Goal: Check status

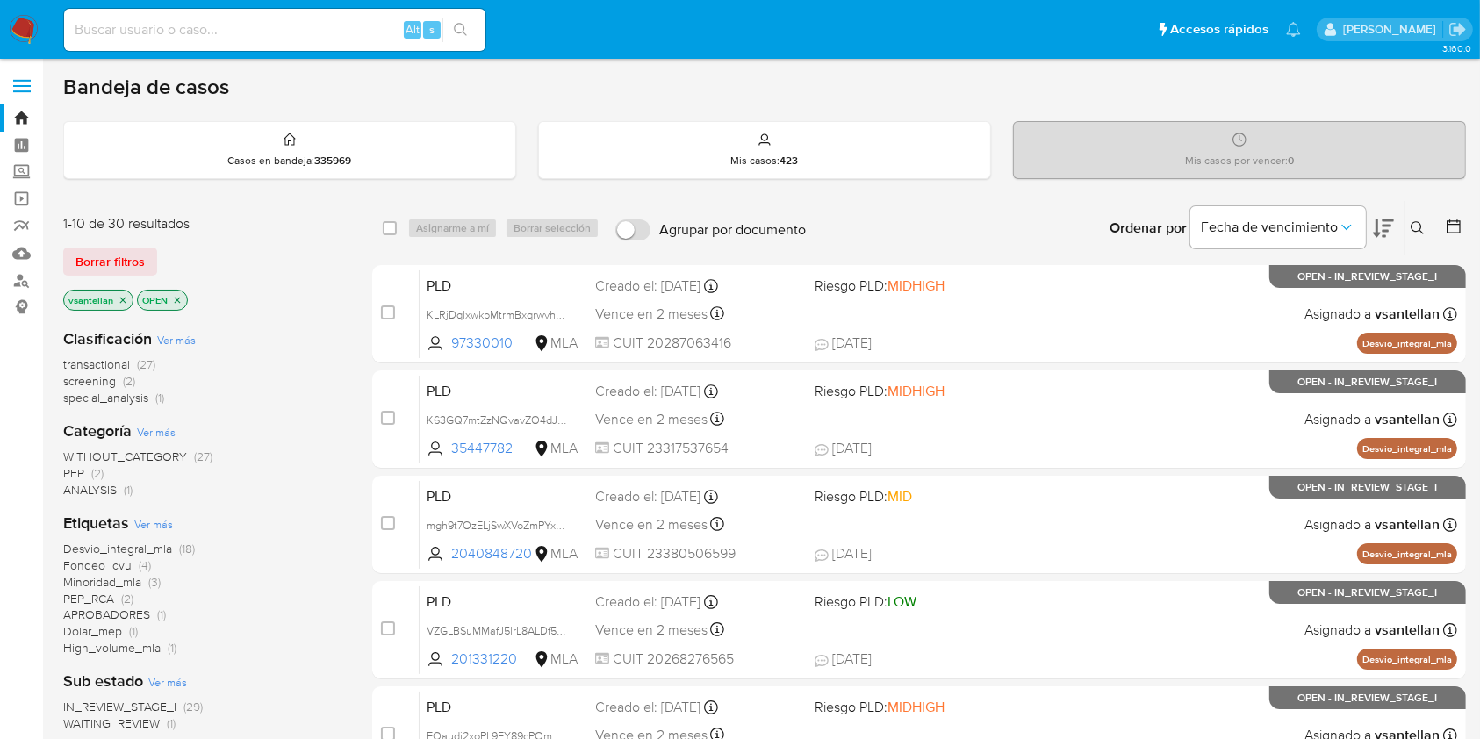
click at [229, 35] on input at bounding box center [274, 29] width 421 height 23
paste input "185791339"
type input "185791339"
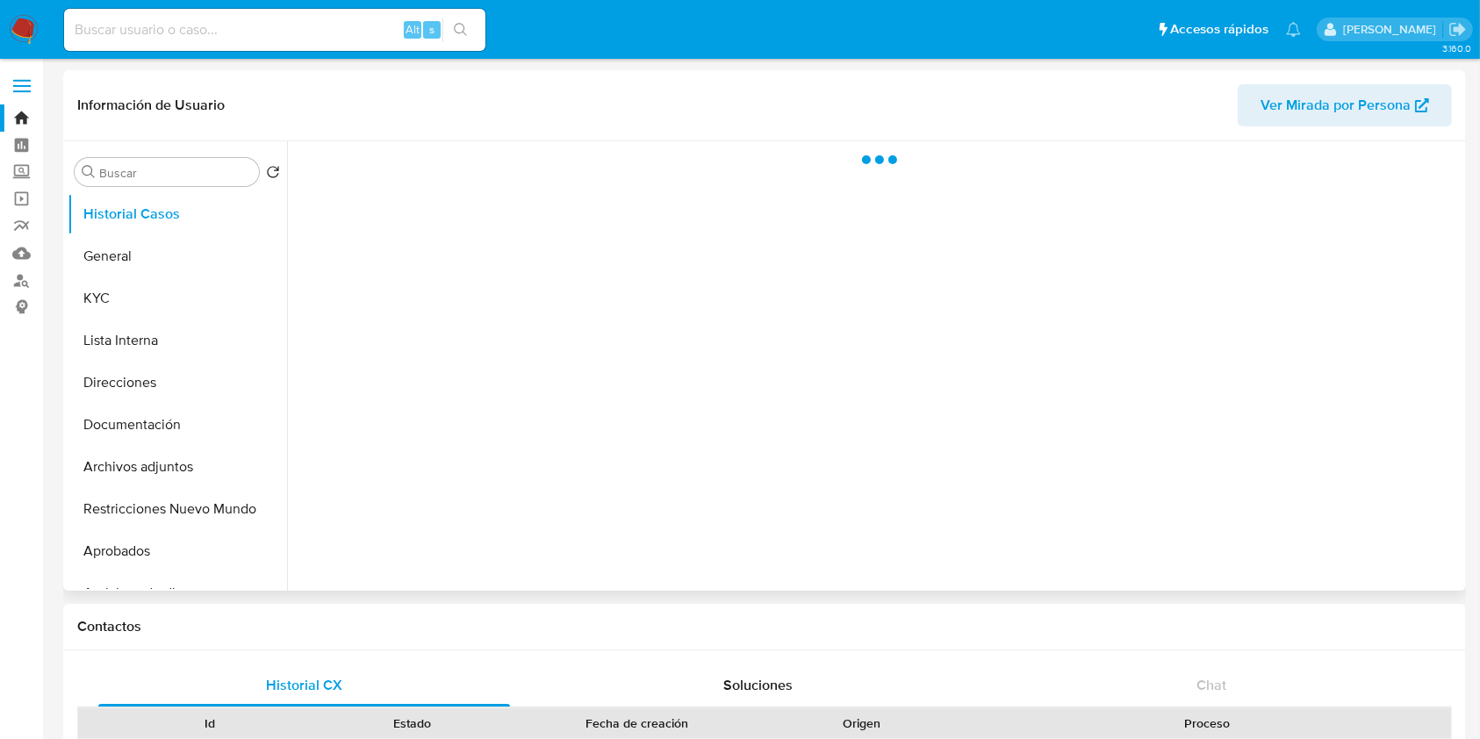
select select "10"
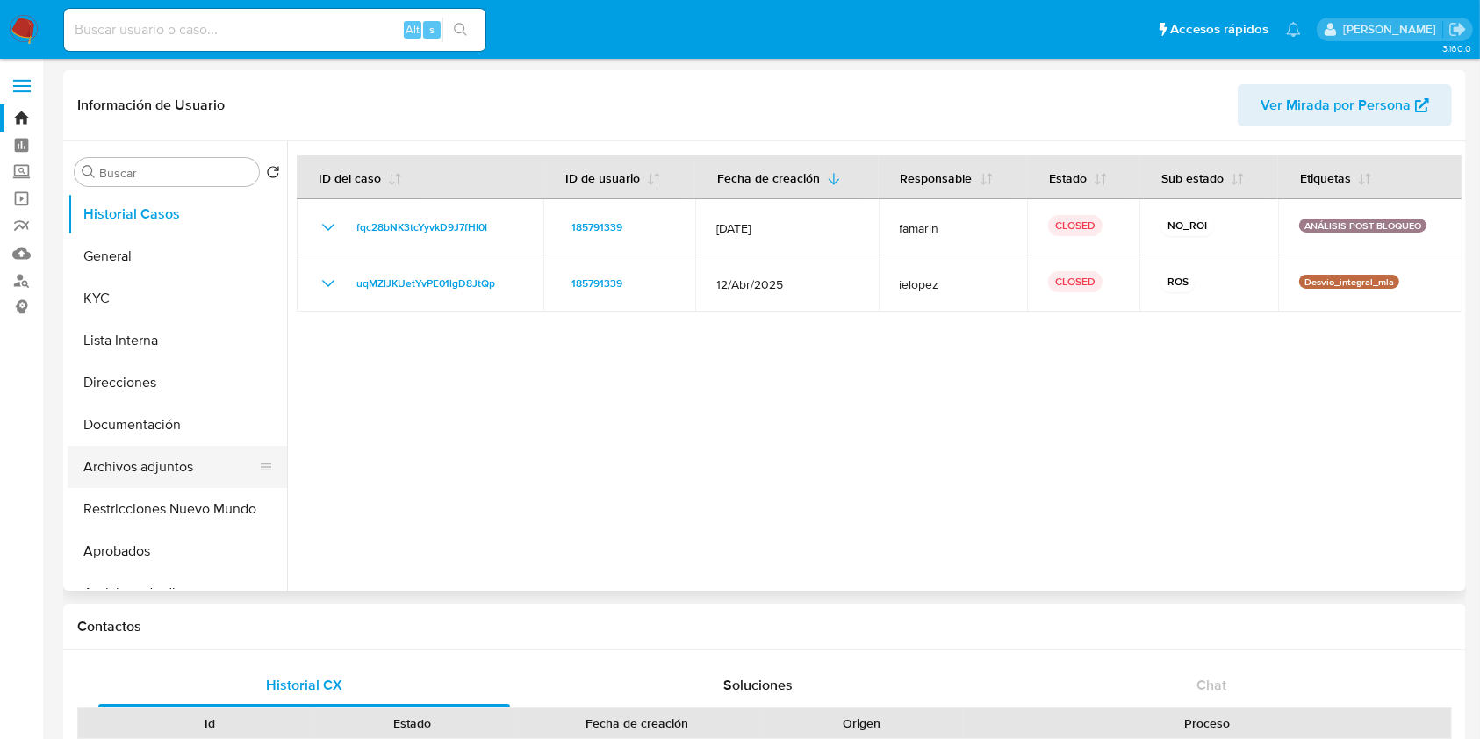
click at [167, 471] on button "Archivos adjuntos" at bounding box center [170, 467] width 205 height 42
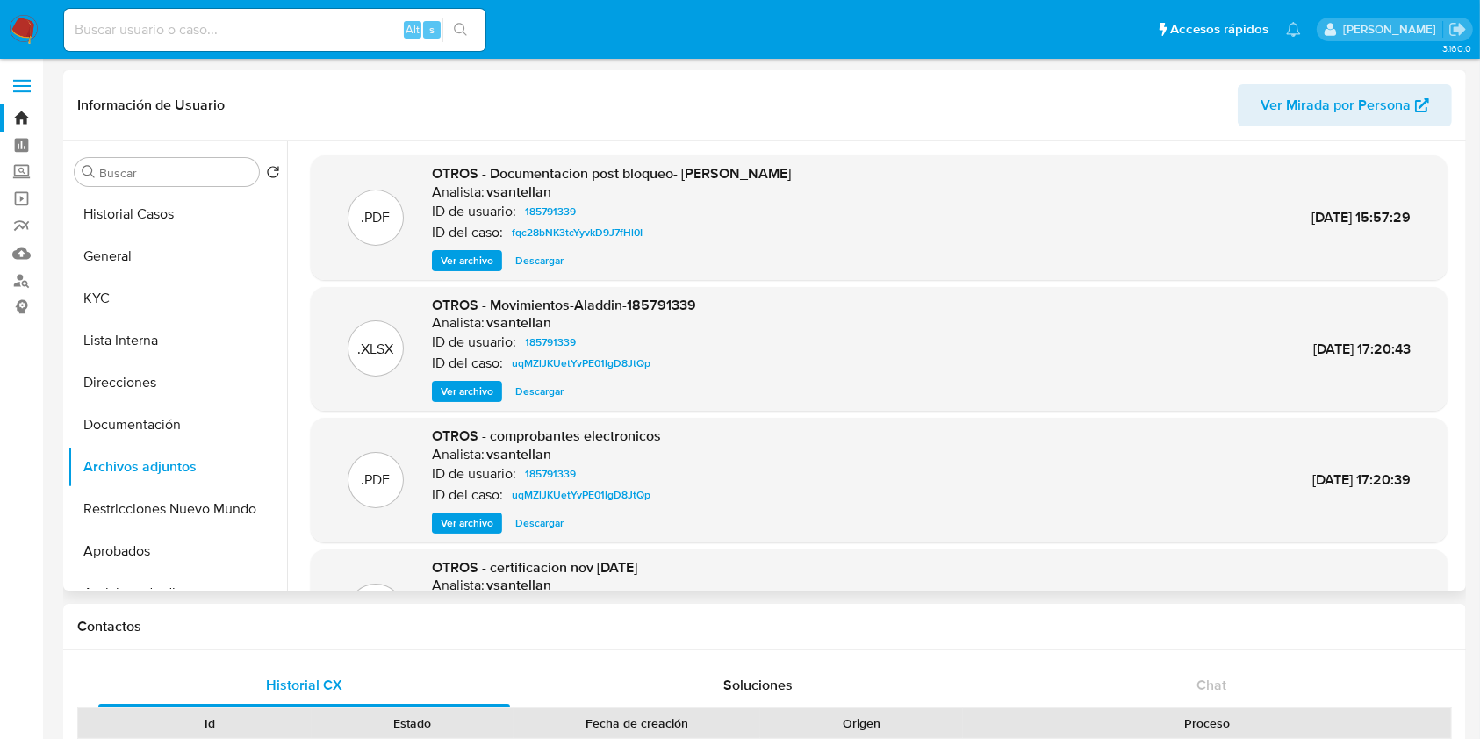
click at [471, 263] on span "Ver archivo" at bounding box center [467, 261] width 53 height 18
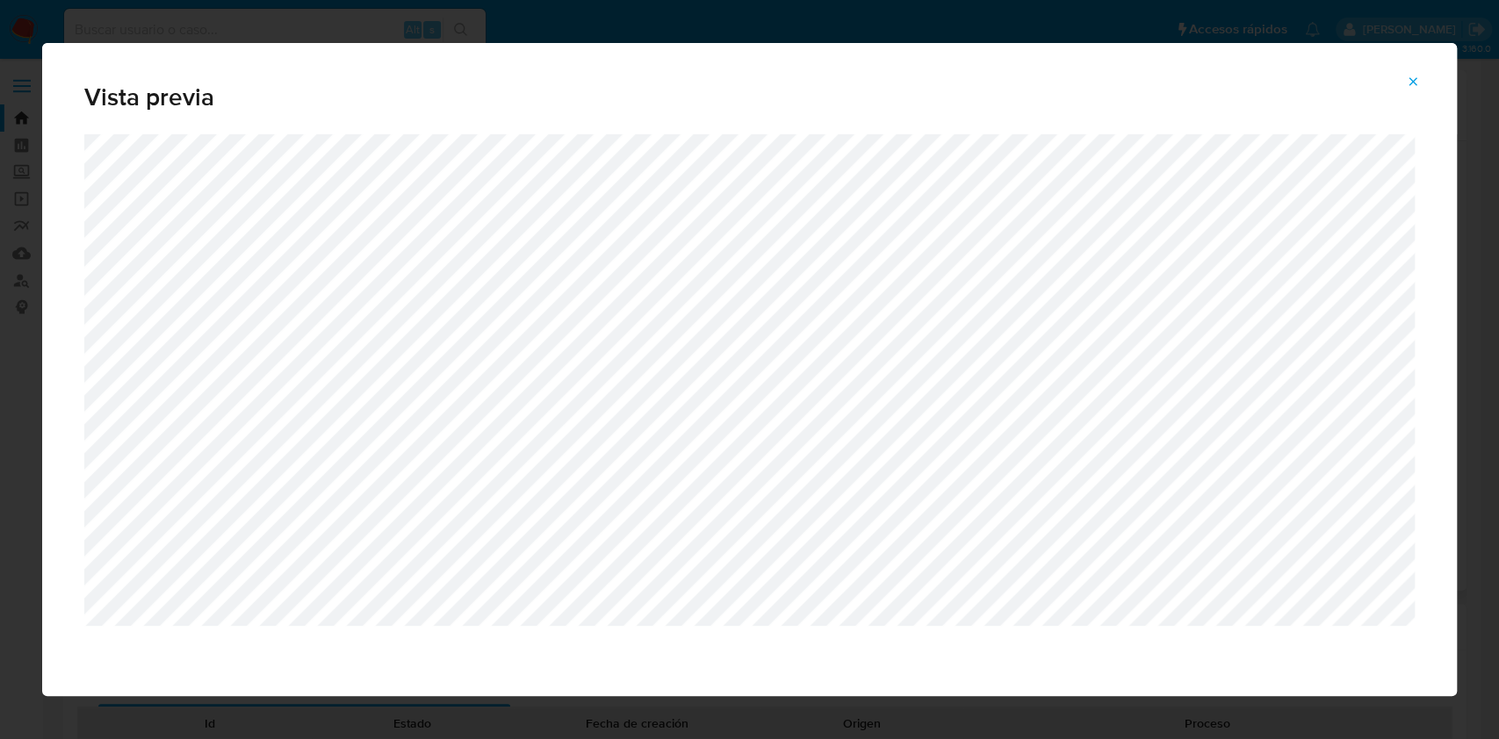
click at [1406, 83] on icon "Attachment preview" at bounding box center [1413, 82] width 14 height 14
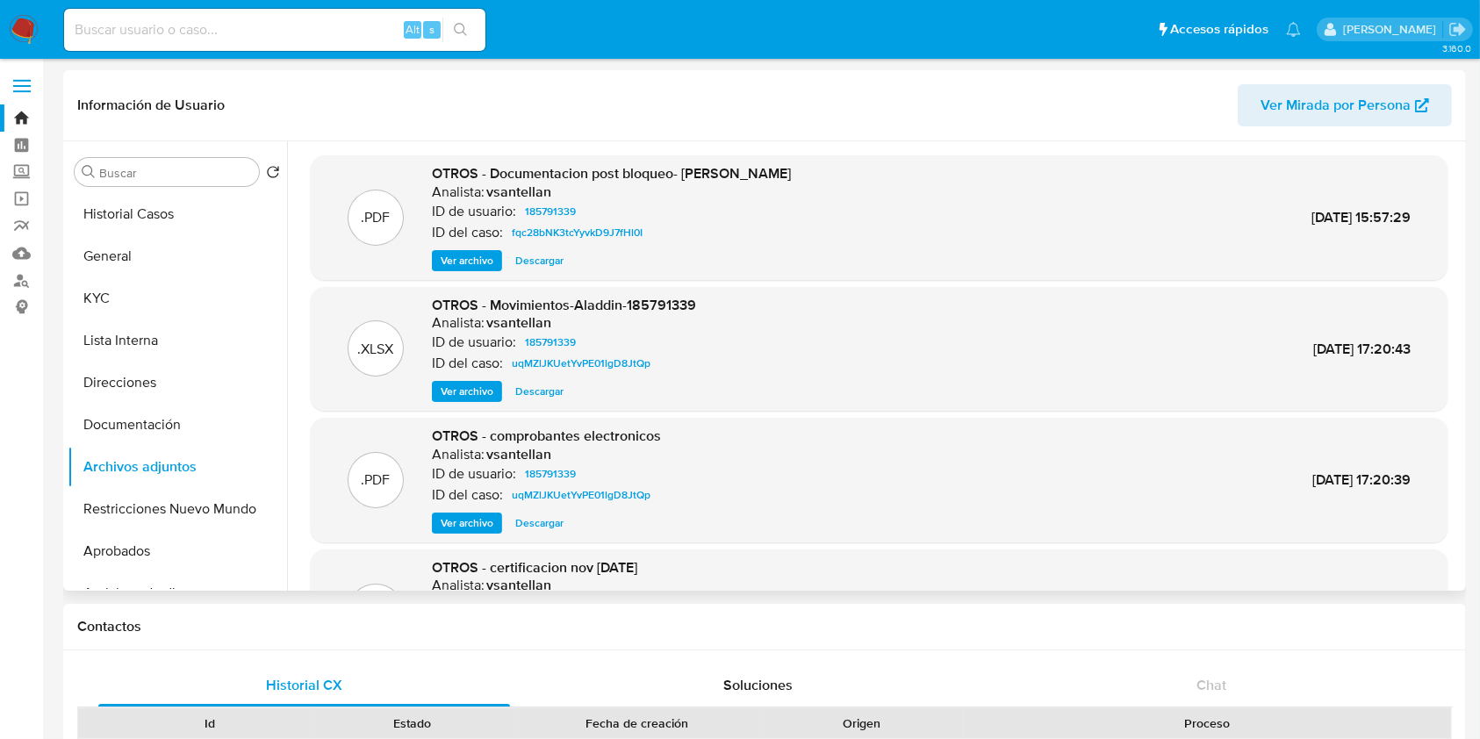
click at [480, 264] on span "Ver archivo" at bounding box center [467, 261] width 53 height 18
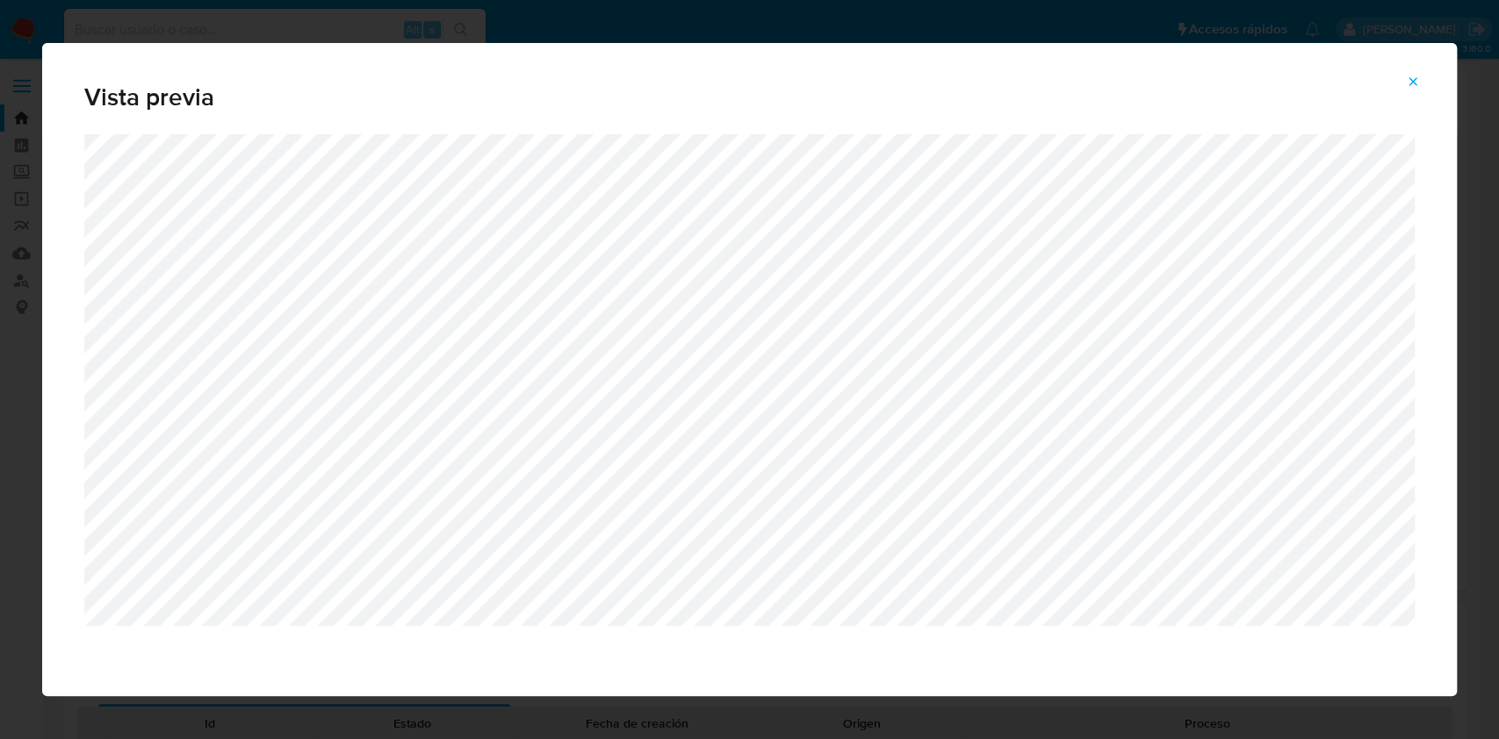
click at [1416, 86] on icon "Attachment preview" at bounding box center [1413, 82] width 14 height 14
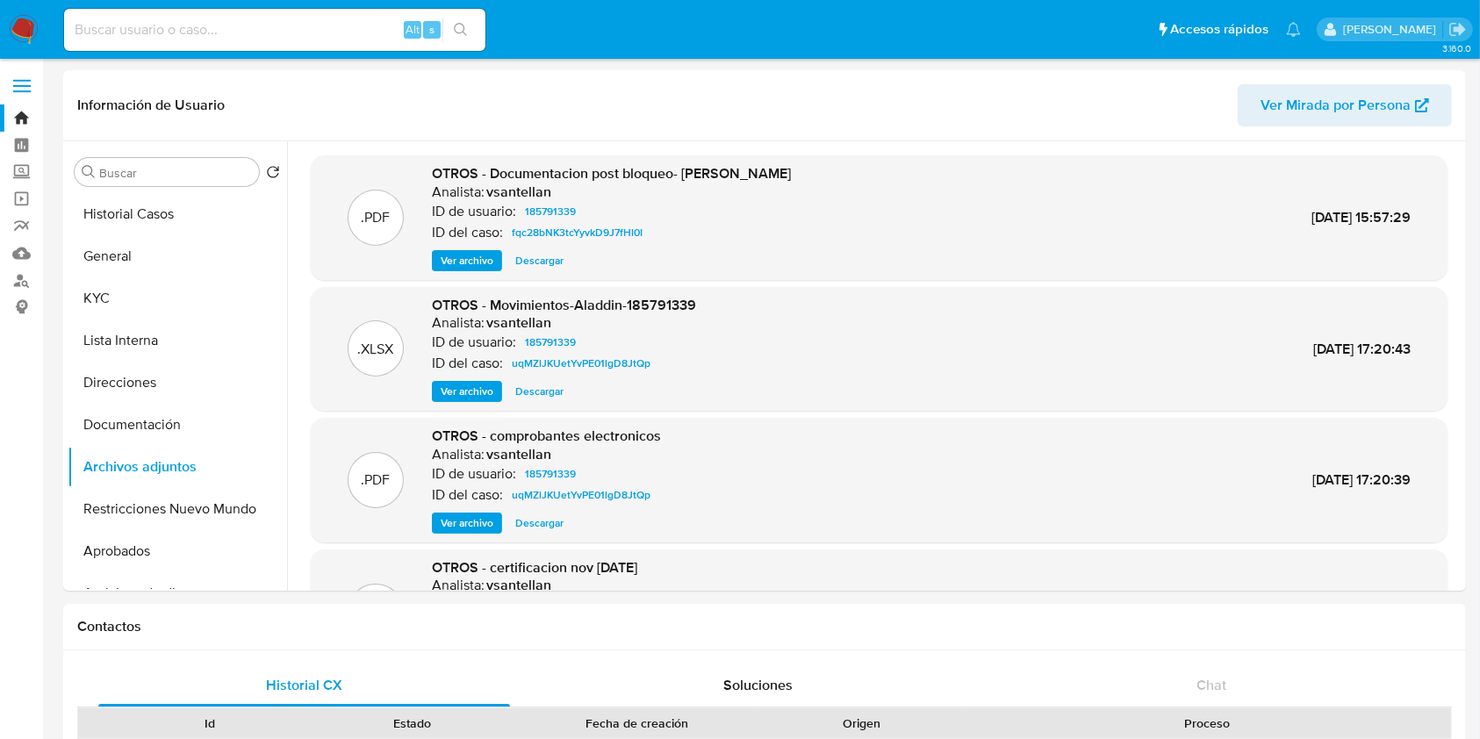
click at [225, 30] on input at bounding box center [274, 29] width 421 height 23
paste input "1685768912"
type input "1685768912"
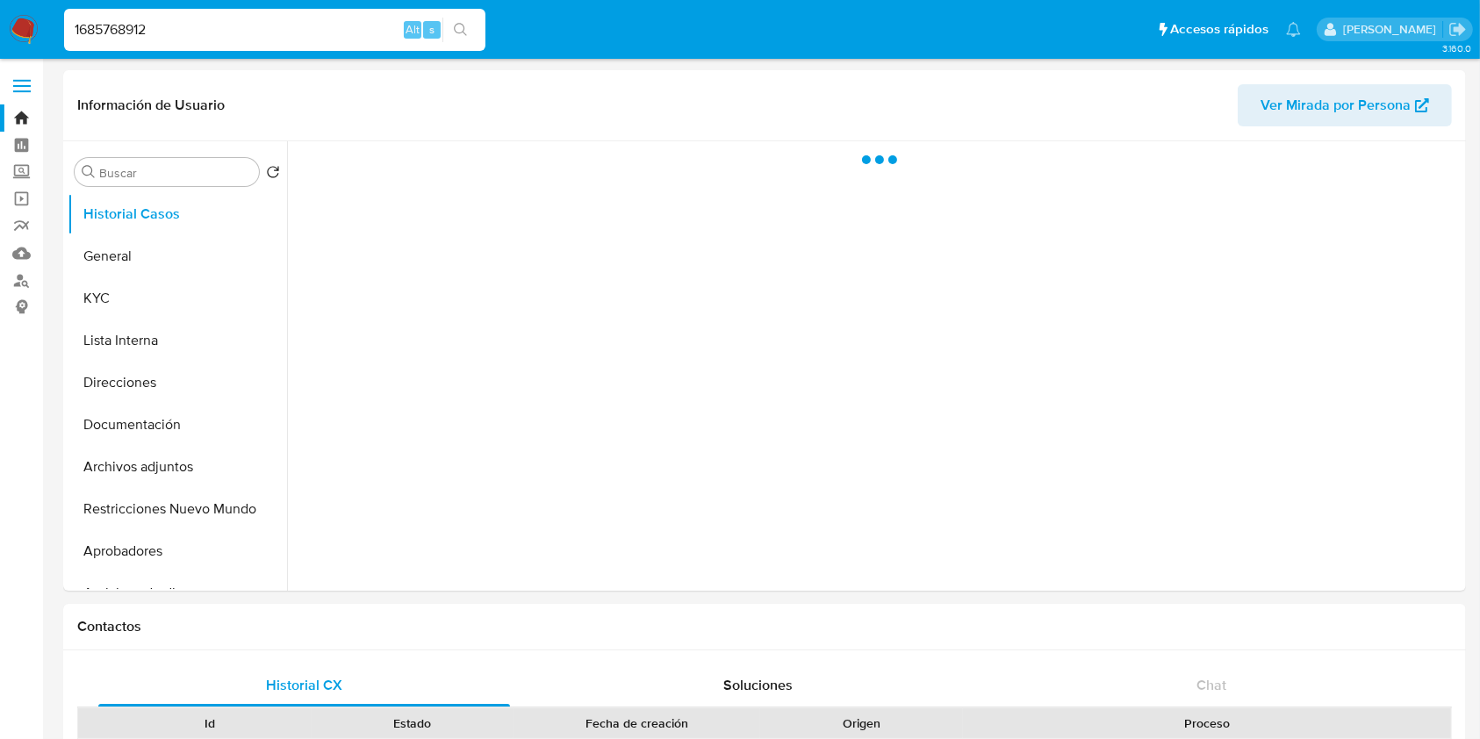
select select "10"
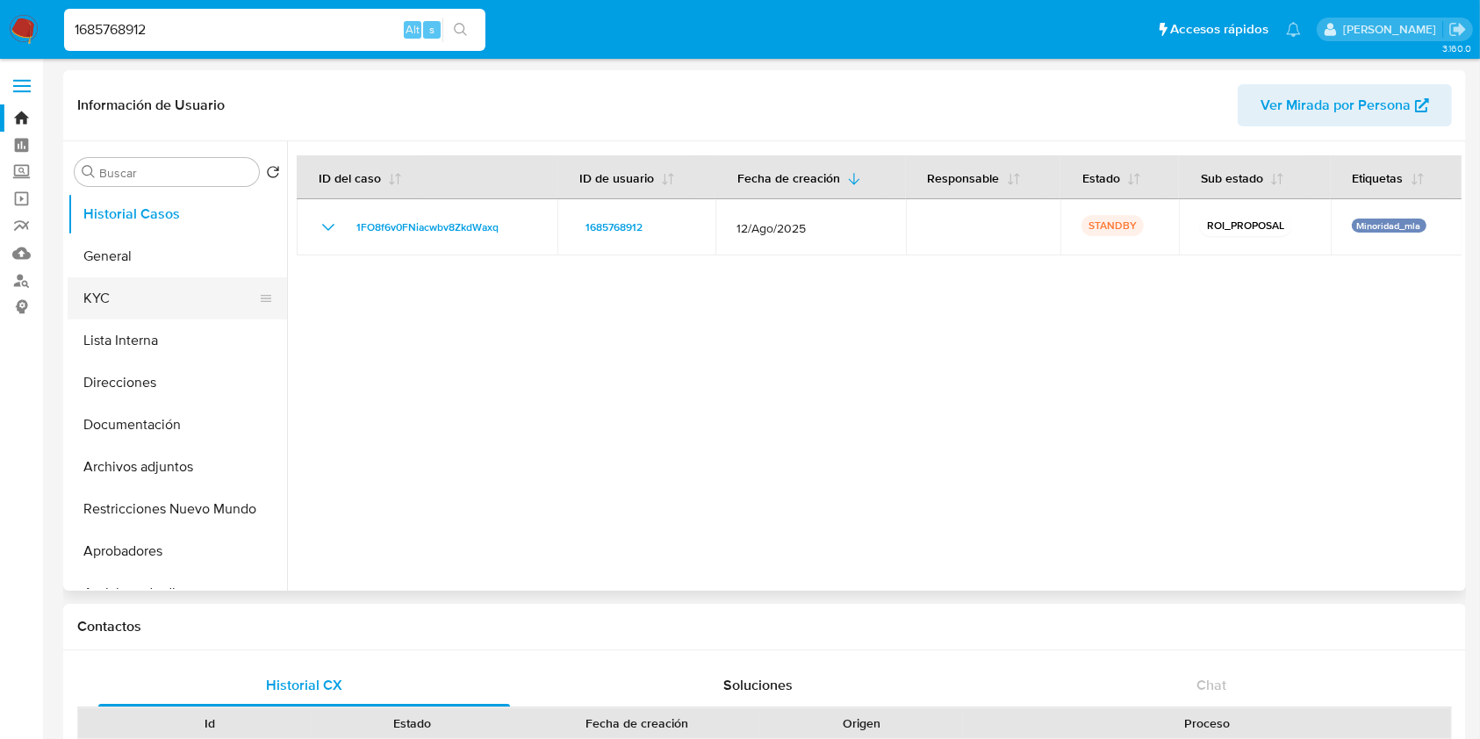
click at [117, 296] on button "KYC" at bounding box center [170, 298] width 205 height 42
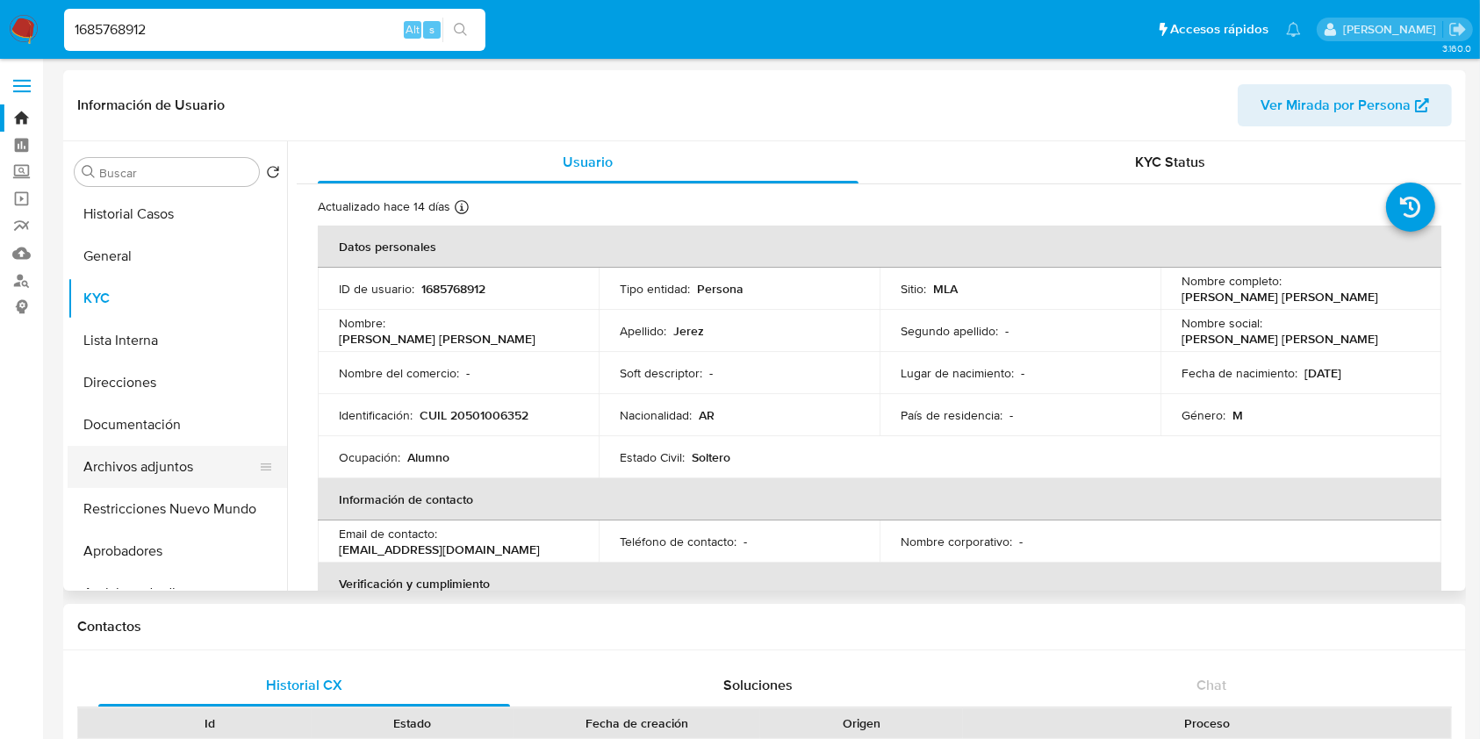
click at [171, 466] on button "Archivos adjuntos" at bounding box center [170, 467] width 205 height 42
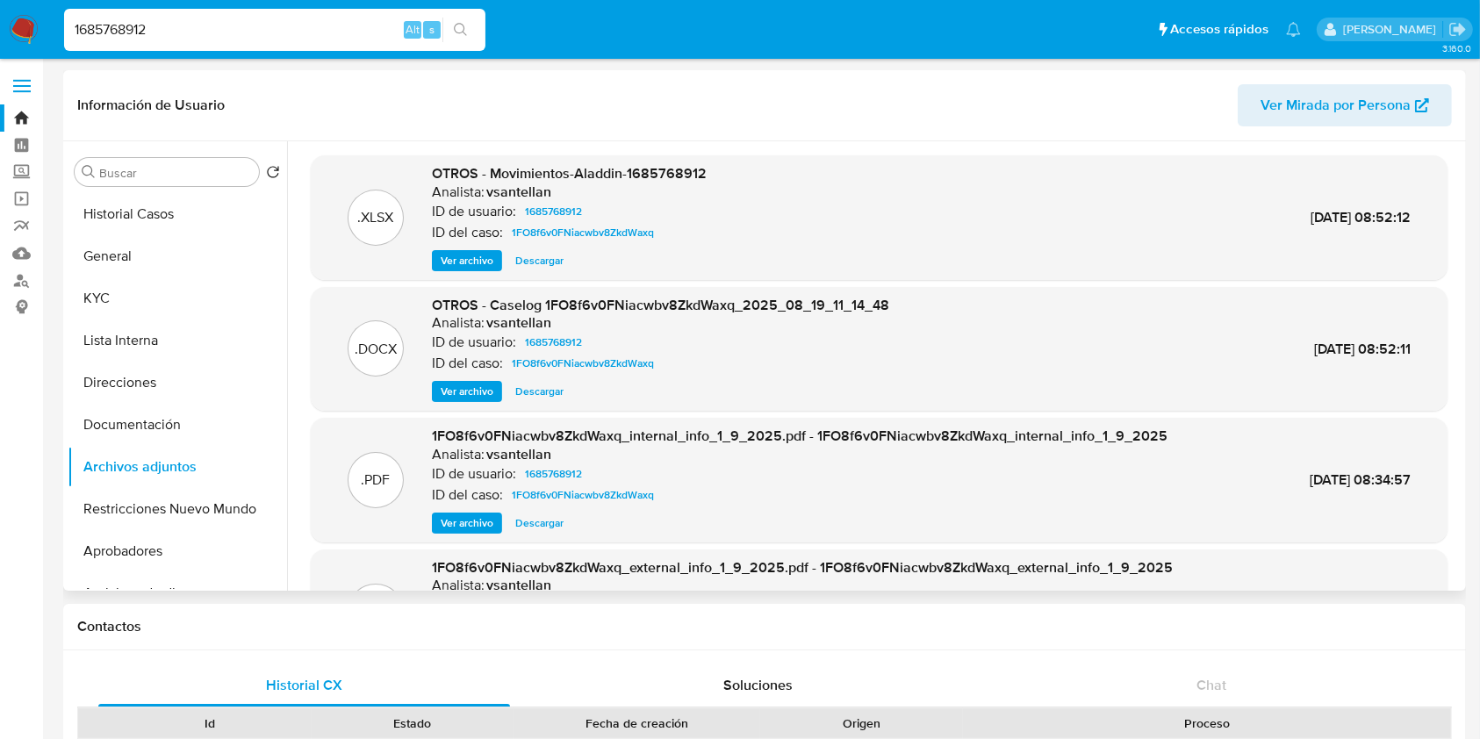
click at [529, 393] on span "Descargar" at bounding box center [539, 392] width 48 height 18
click at [198, 306] on button "KYC" at bounding box center [170, 298] width 205 height 42
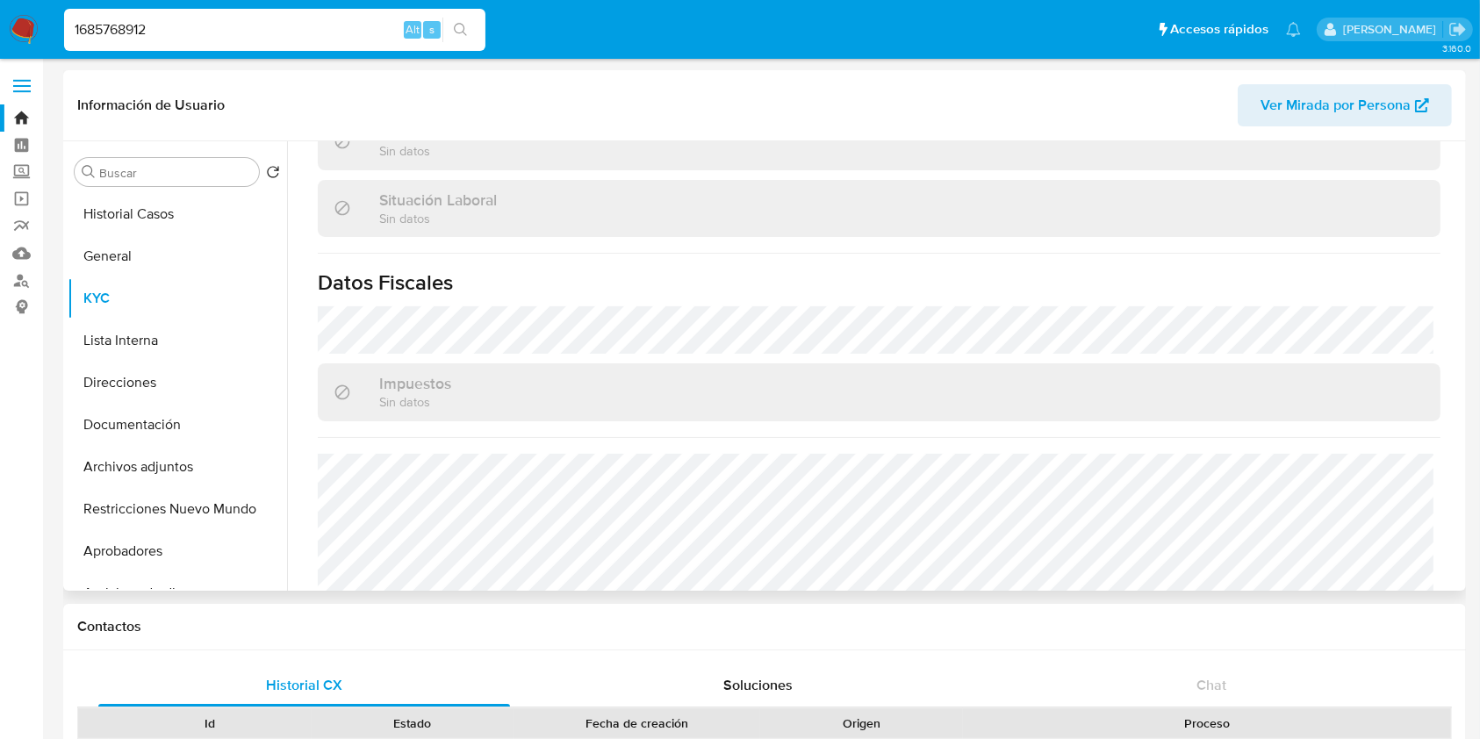
scroll to position [925, 0]
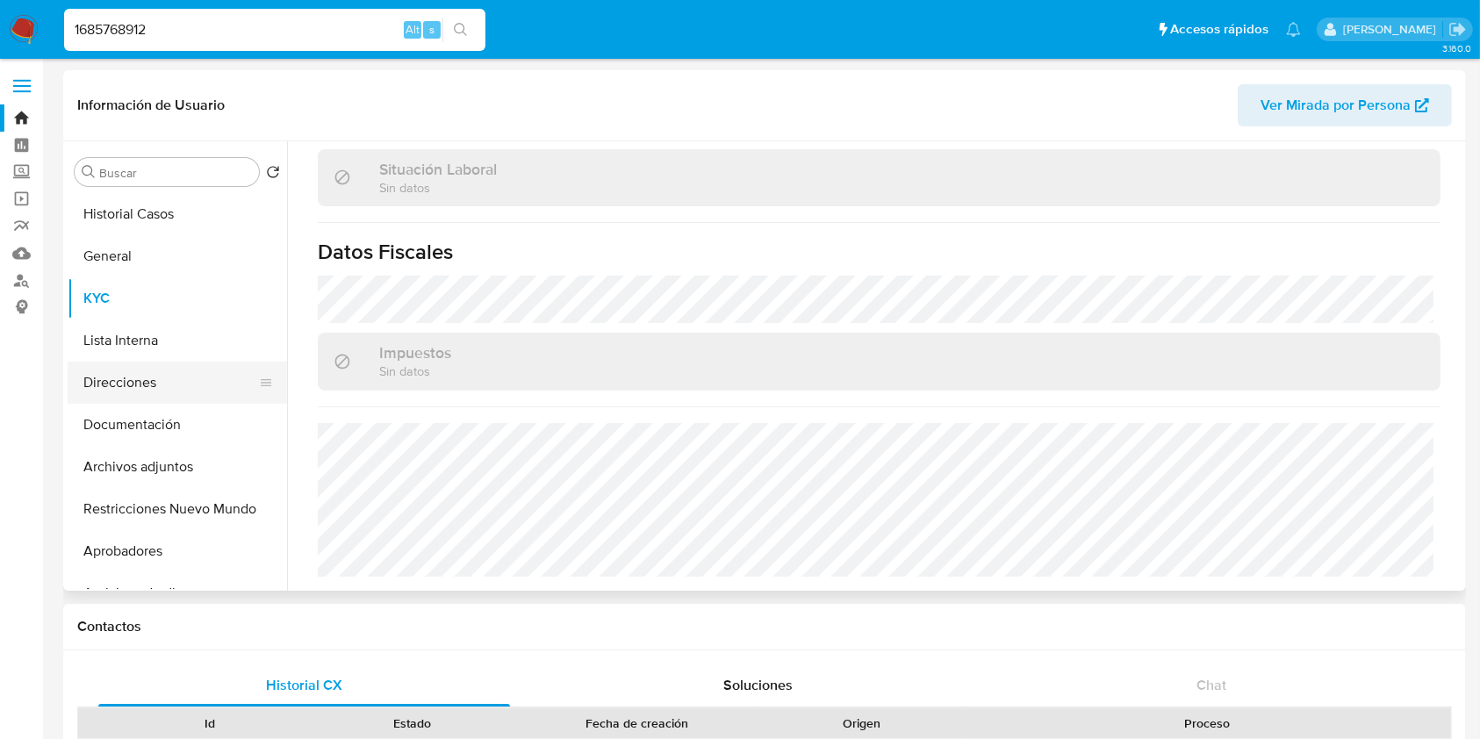
click at [142, 390] on button "Direcciones" at bounding box center [170, 383] width 205 height 42
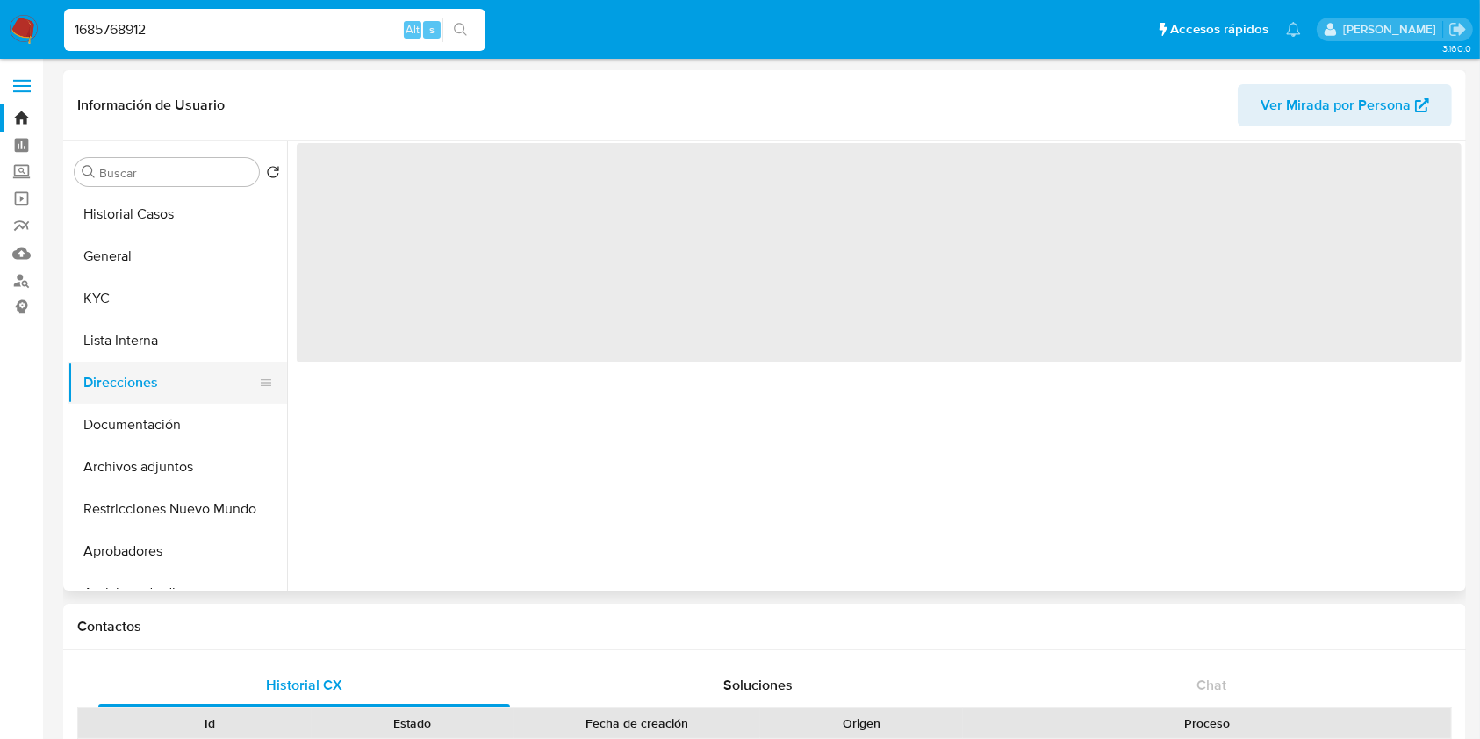
scroll to position [0, 0]
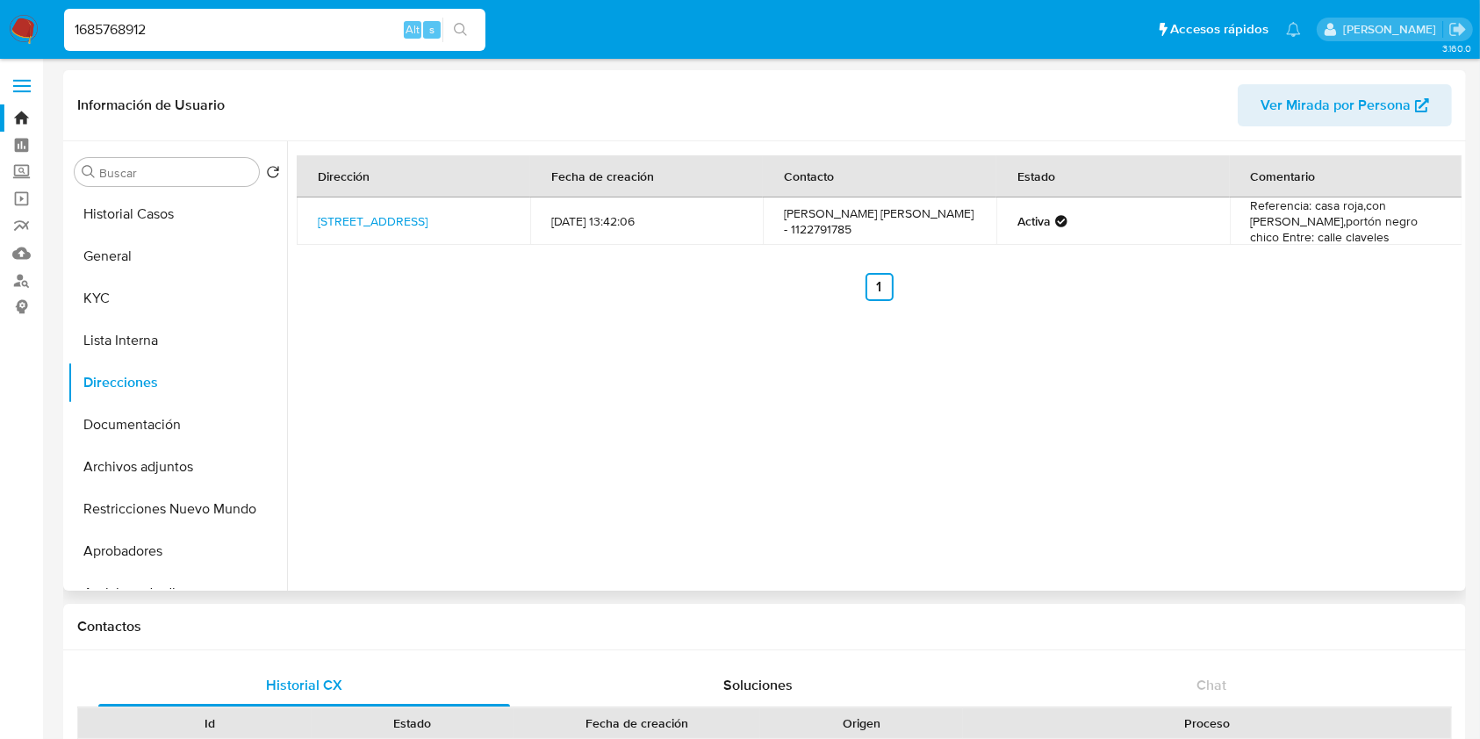
drag, startPoint x: 715, startPoint y: 380, endPoint x: 608, endPoint y: 282, distance: 144.8
click at [715, 380] on div "Dirección Fecha de creación Contacto Estado Comentario Calle Los Claveles 3416,…" at bounding box center [874, 366] width 1175 height 450
click at [29, 35] on img at bounding box center [24, 30] width 30 height 30
